Goal: Task Accomplishment & Management: Manage account settings

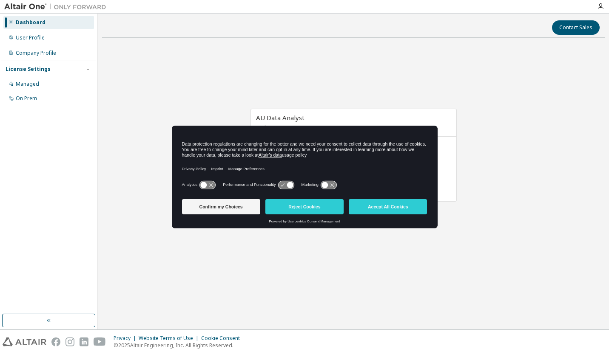
click at [31, 37] on div "User Profile" at bounding box center [30, 37] width 29 height 7
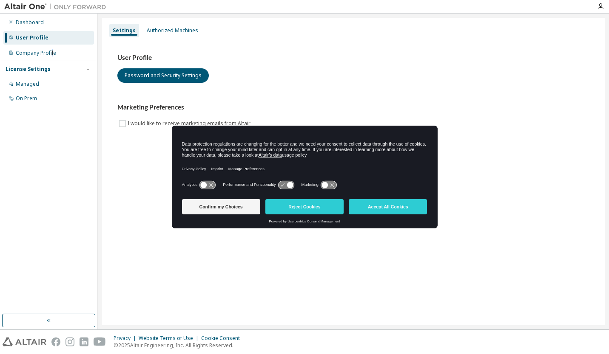
click at [52, 52] on div "Company Profile" at bounding box center [36, 53] width 40 height 7
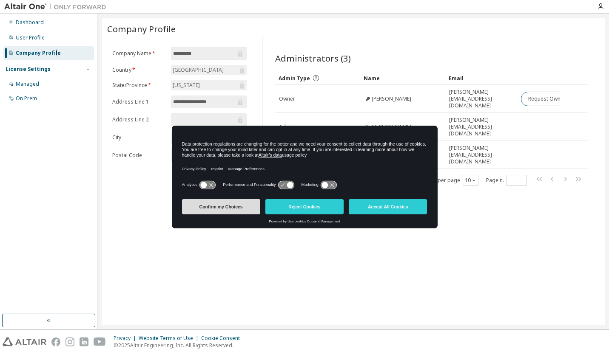
click at [217, 212] on button "Confirm my Choices" at bounding box center [221, 206] width 78 height 15
